Goal: Information Seeking & Learning: Understand process/instructions

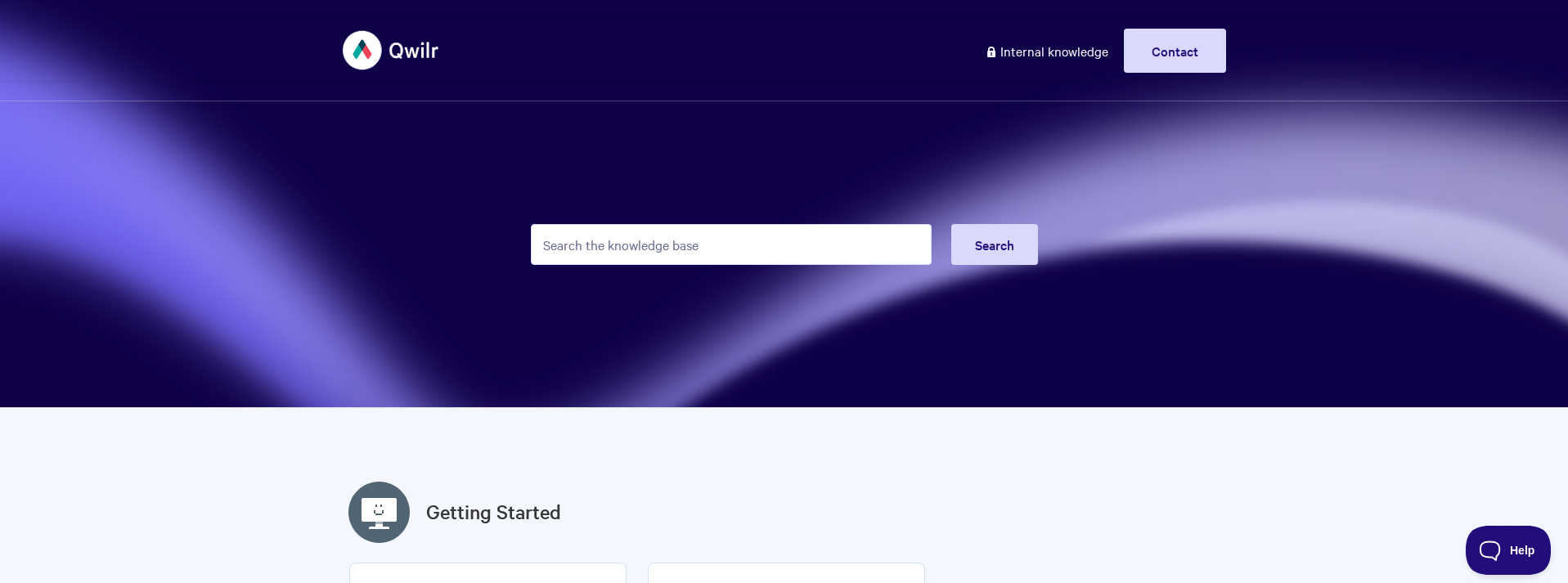
click at [659, 241] on input "Search the knowledge base" at bounding box center [731, 244] width 401 height 41
type input "quote"
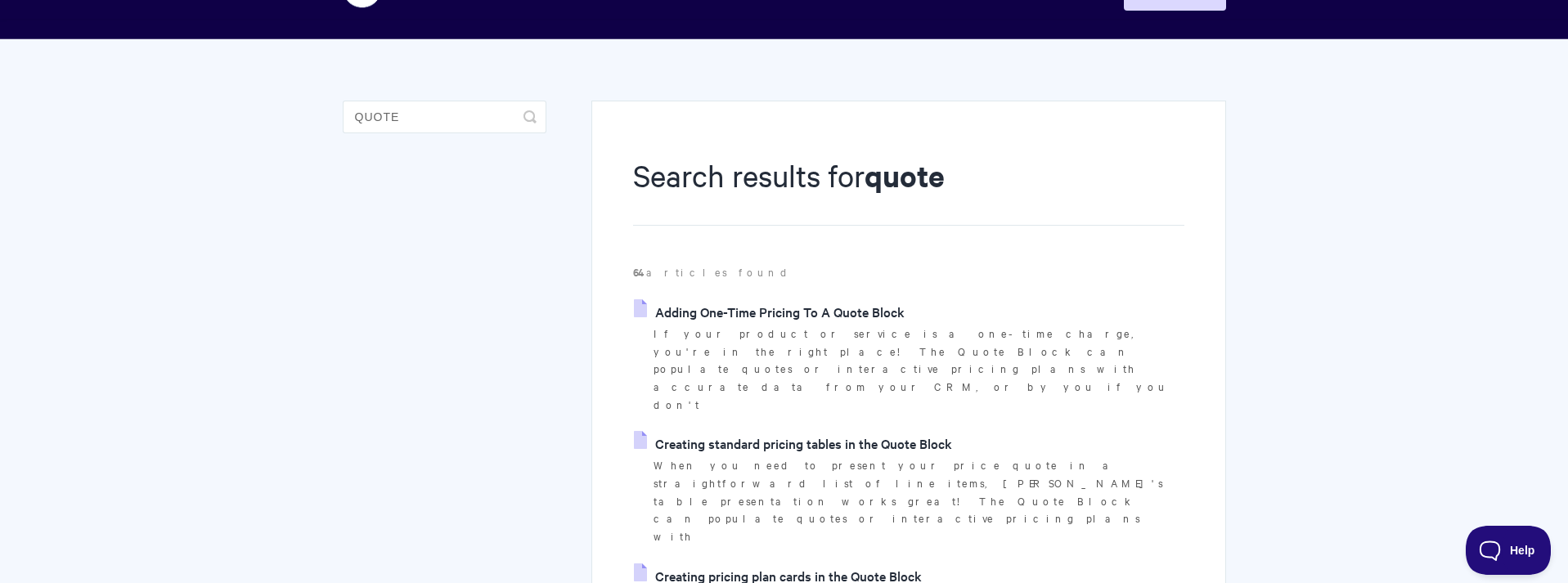
scroll to position [65, 0]
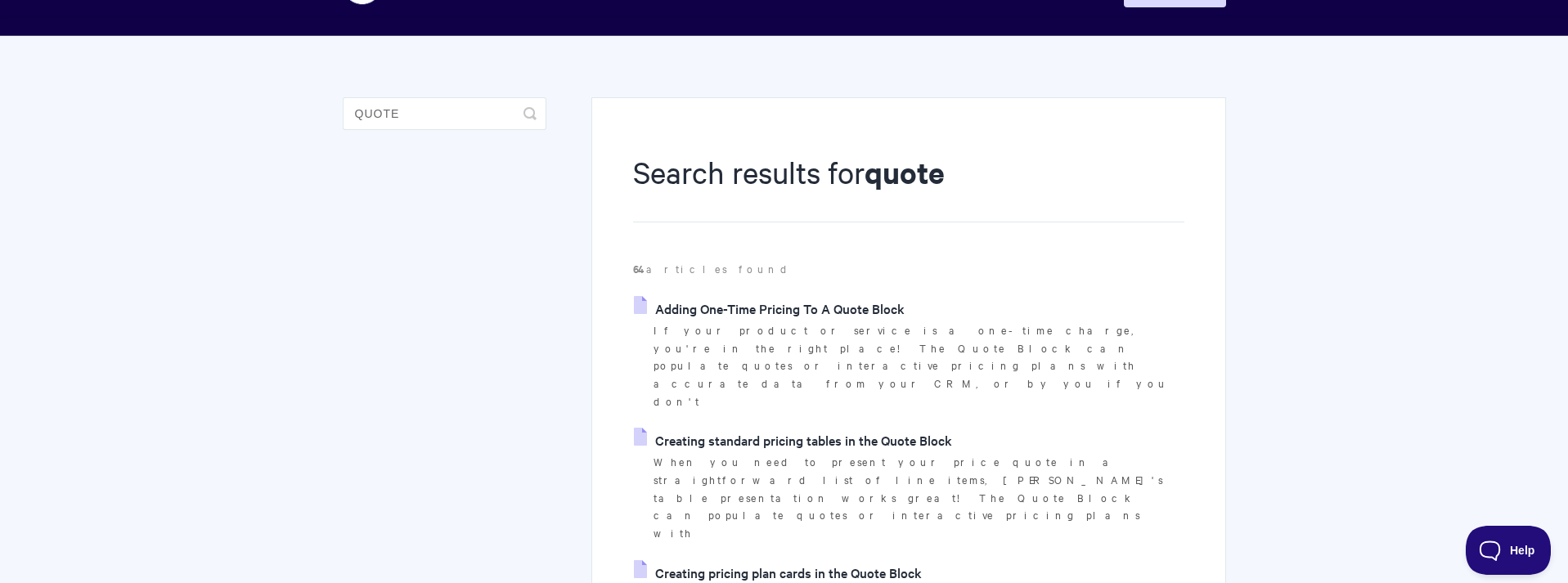
click at [874, 428] on link "Creating standard pricing tables in the Quote Block" at bounding box center [793, 439] width 318 height 24
